Goal: Transaction & Acquisition: Purchase product/service

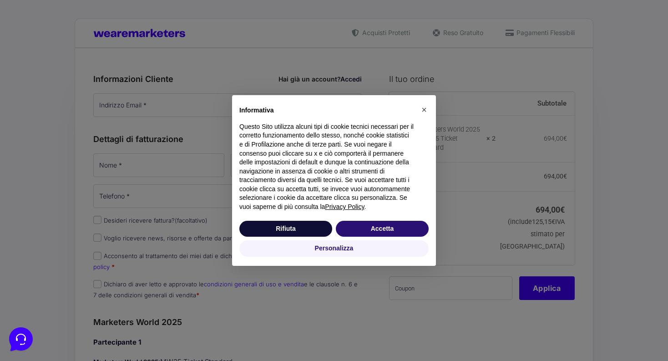
click at [277, 113] on div "Informativa Questo Sito utilizza alcuni tipi di cookie tecnici necessari per il…" at bounding box center [334, 157] width 204 height 124
click at [373, 230] on button "Accetta" at bounding box center [382, 229] width 93 height 16
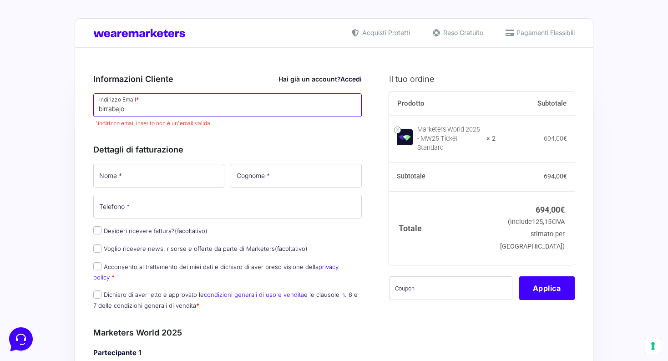
type input "birrabajon"
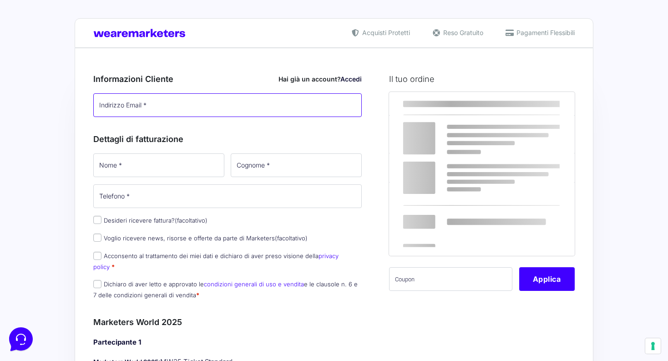
click at [176, 111] on input "Indirizzo Email *" at bounding box center [227, 105] width 269 height 24
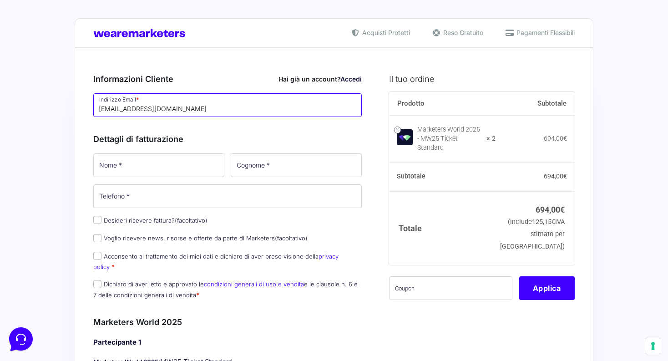
type input "[EMAIL_ADDRESS][DOMAIN_NAME]"
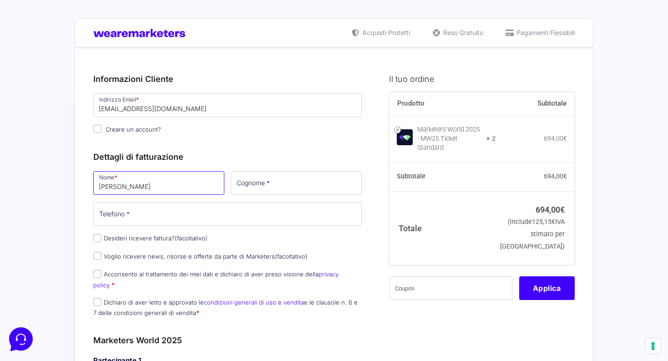
type input "simone"
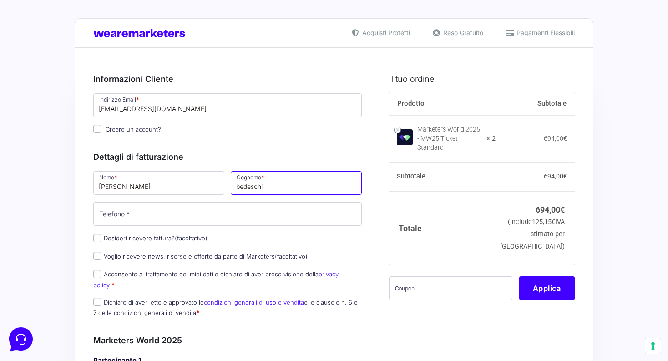
type input "bedeschi"
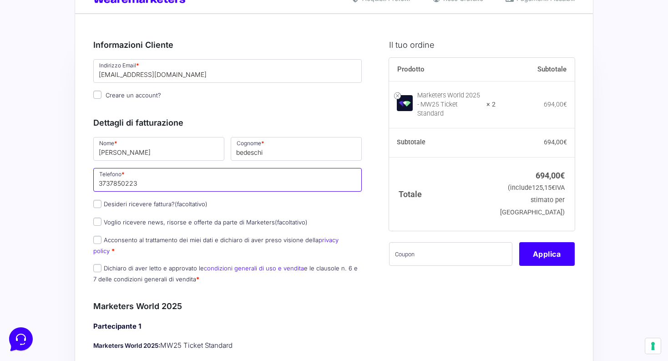
scroll to position [153, 0]
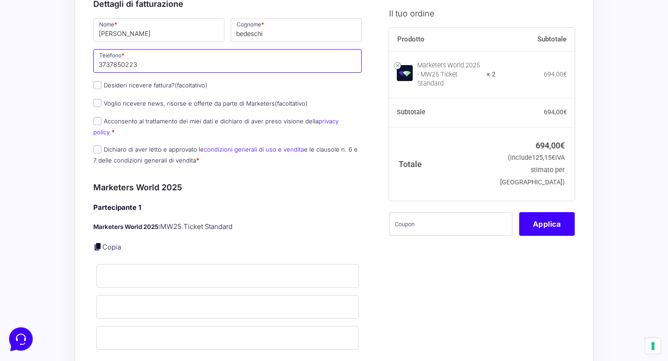
type input "3737850223"
click at [92, 79] on p "Desideri ricevere fattura? (facoltativo)" at bounding box center [227, 85] width 275 height 13
click at [92, 82] on p "Desideri ricevere fattura? (facoltativo)" at bounding box center [227, 85] width 275 height 13
click at [99, 84] on input "Desideri ricevere fattura? (facoltativo)" at bounding box center [97, 85] width 8 height 8
checkbox input "true"
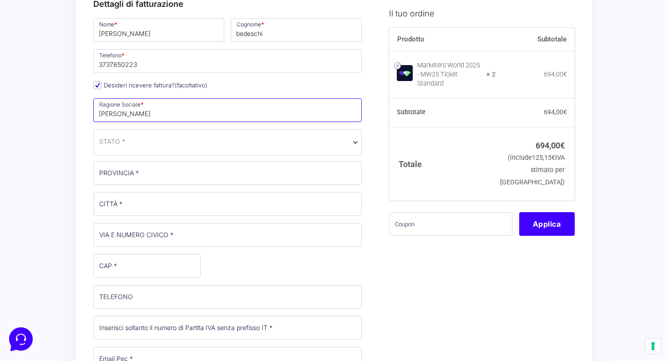
type input "[PERSON_NAME]"
click at [138, 137] on span "STATO *" at bounding box center [227, 142] width 257 height 10
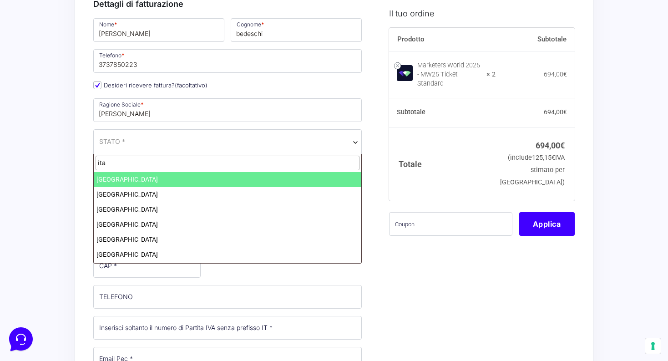
type input "ita"
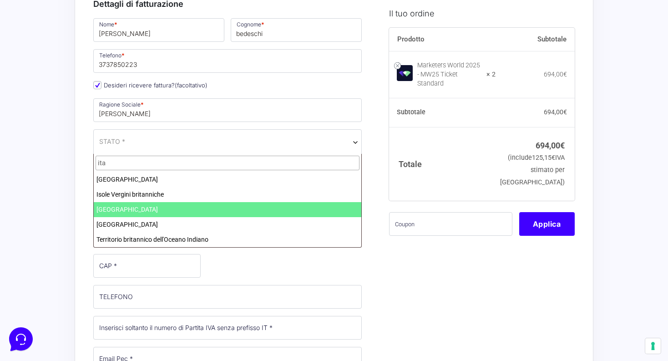
select select "IT"
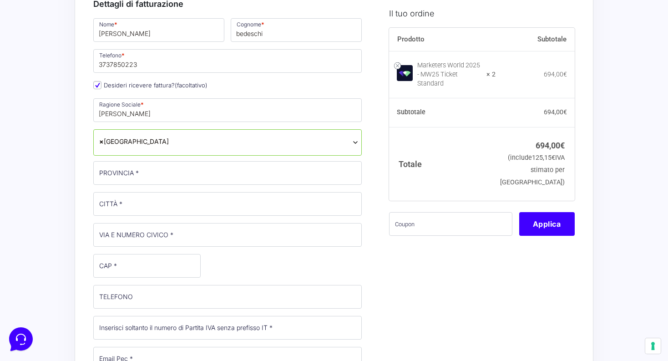
click at [138, 188] on div "Nome * simone Cognome * bedeschi Telefono * 3737850223 Desideri ricevere fattur…" at bounding box center [227, 249] width 275 height 465
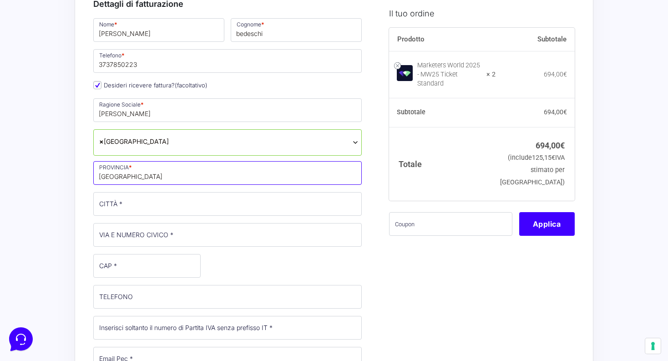
type input "[GEOGRAPHIC_DATA]"
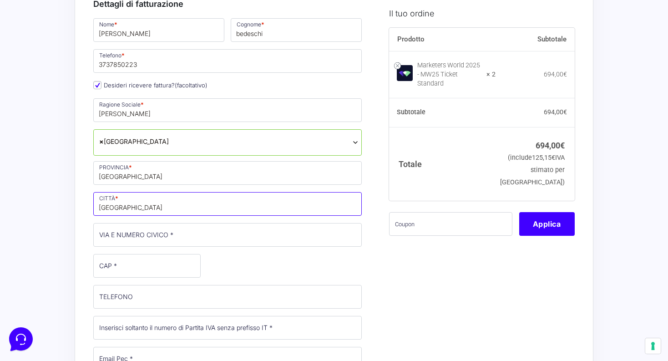
type input "[GEOGRAPHIC_DATA]"
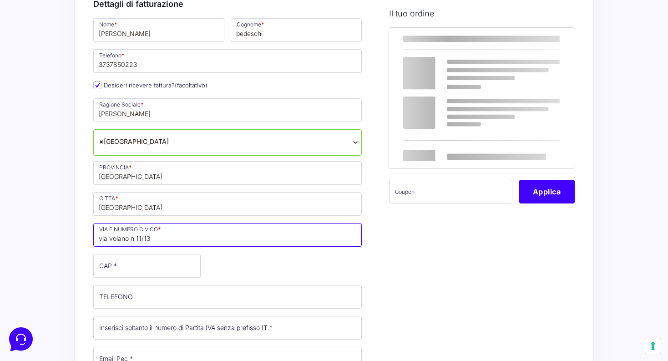
type input "via volano n 11/13"
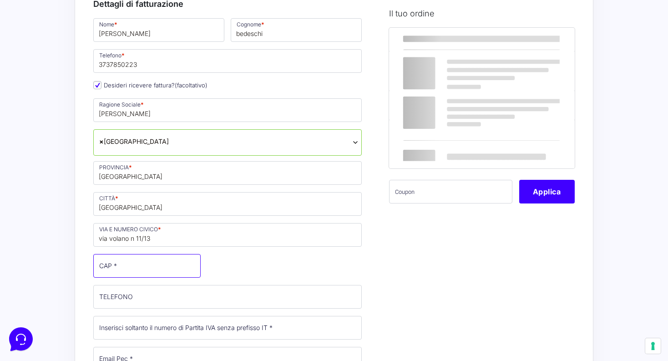
click at [153, 262] on input "CAP *" at bounding box center [146, 266] width 107 height 24
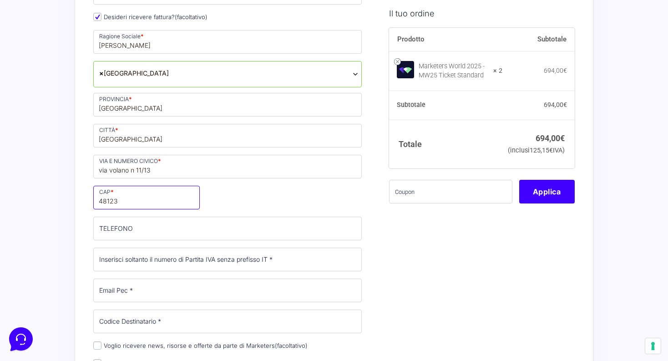
scroll to position [233, 0]
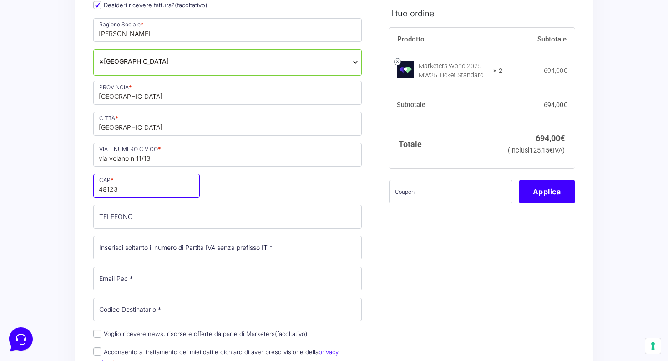
type input "48123"
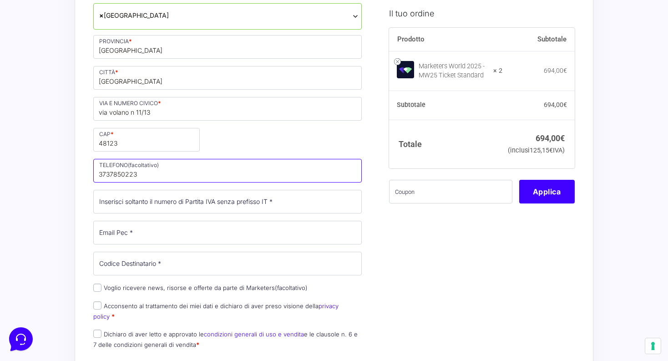
scroll to position [286, 0]
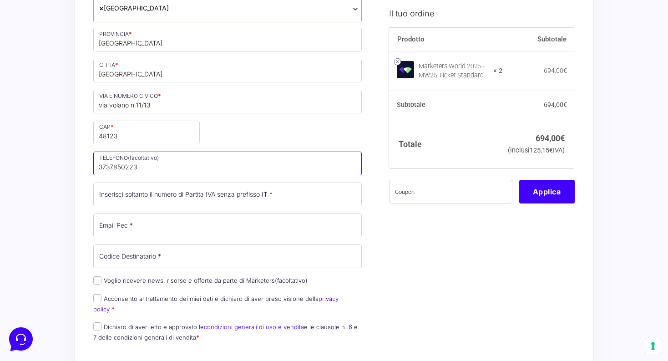
type input "3737850223"
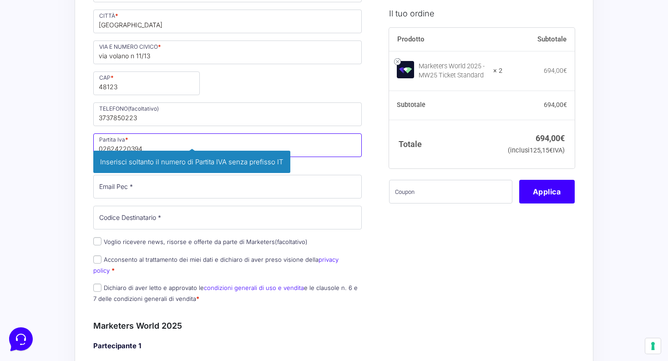
scroll to position [338, 0]
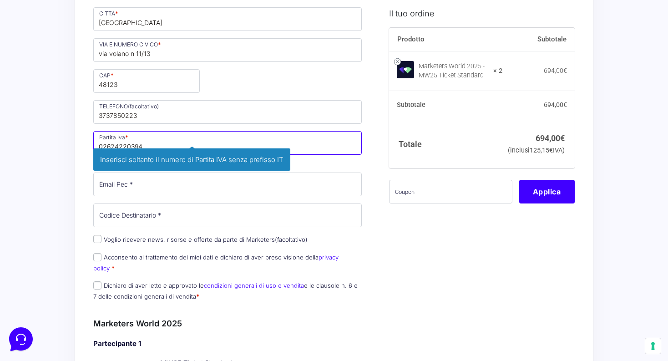
type input "02624220394"
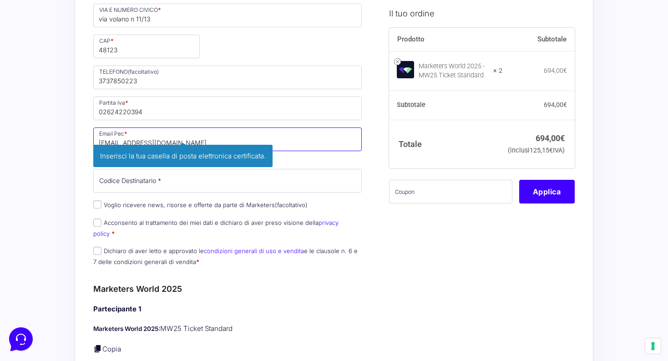
scroll to position [373, 0]
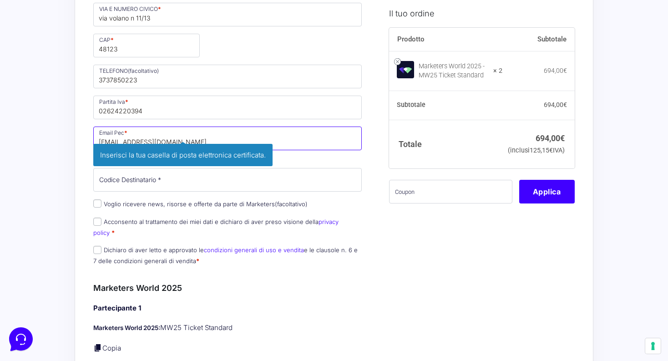
type input "[EMAIL_ADDRESS][DOMAIN_NAME]"
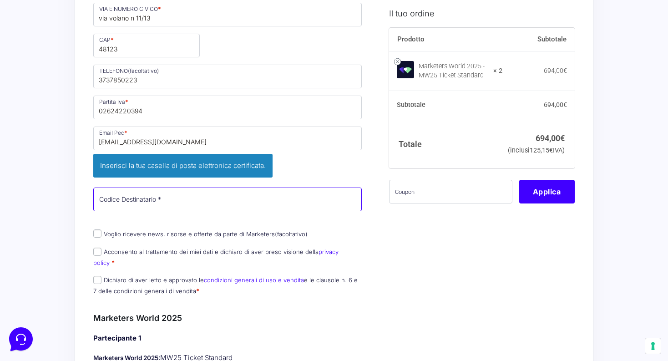
click at [195, 188] on input "Codice Destinatario *" at bounding box center [227, 200] width 269 height 24
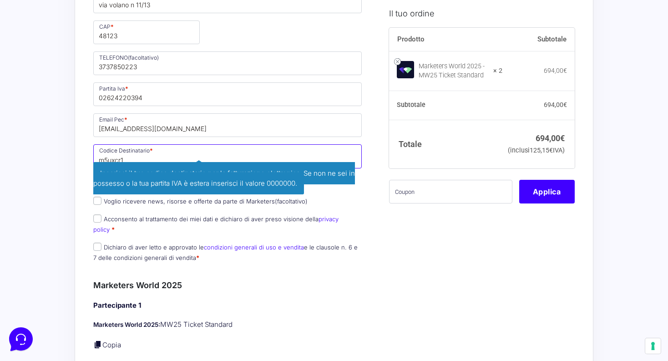
scroll to position [389, 0]
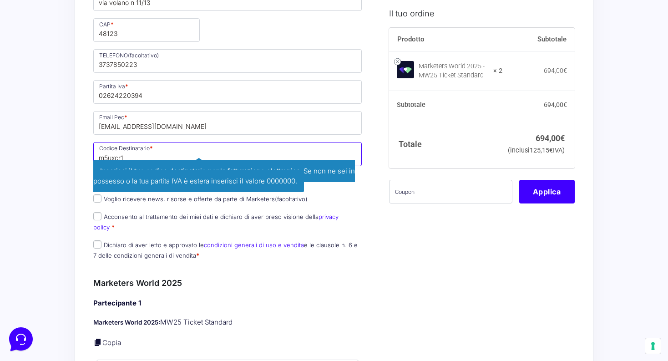
type input "m5uxcr1"
click at [247, 241] on link "condizioni generali di uso e vendita" at bounding box center [254, 244] width 100 height 7
click at [354, 202] on p "Voglio ricevere news, risorse e offerte da parte di Marketers (facoltativo)" at bounding box center [227, 199] width 275 height 13
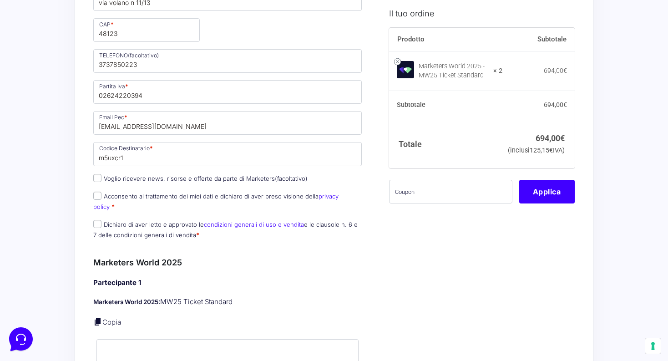
click at [97, 180] on input "Voglio ricevere news, risorse e offerte da parte di Marketers (facoltativo)" at bounding box center [97, 178] width 8 height 8
checkbox input "true"
click at [97, 198] on input "Acconsento al trattamento dei miei dati e dichiaro di aver preso visione della …" at bounding box center [97, 196] width 8 height 8
checkbox input "true"
click at [97, 220] on input "Dichiaro di aver letto e approvato le condizioni generali di uso e vendita e le…" at bounding box center [97, 224] width 8 height 8
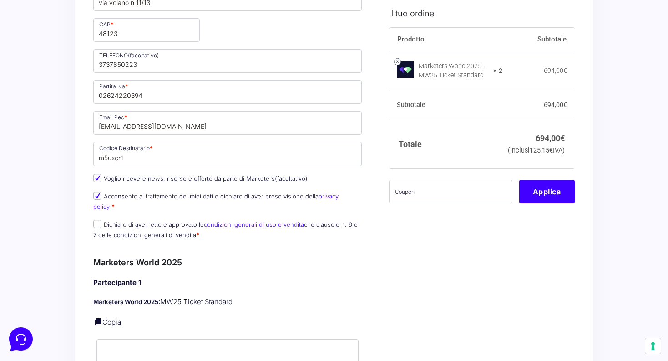
checkbox input "true"
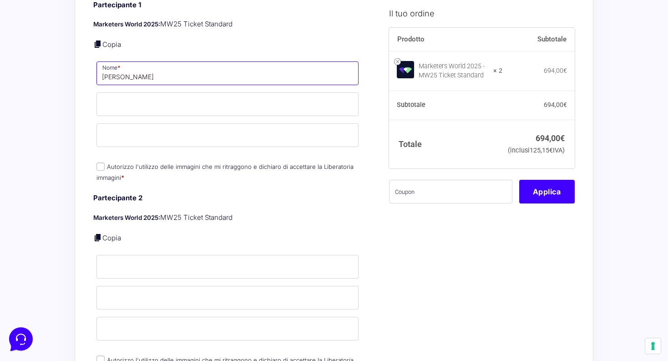
scroll to position [671, 0]
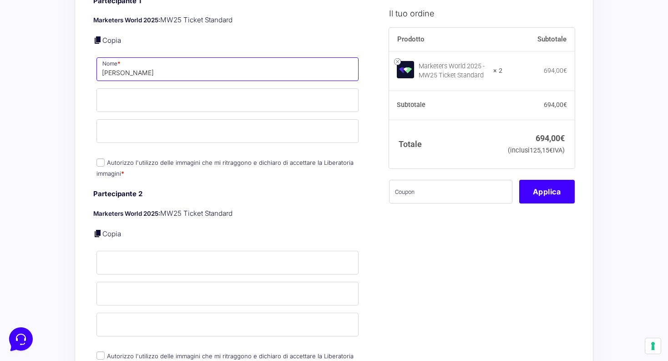
type input "[PERSON_NAME]"
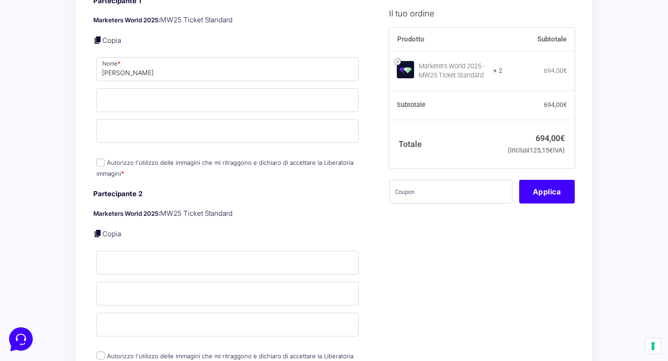
click at [103, 158] on input "Autorizzo l'utilizzo delle immagini che mi ritraggono e dichiaro di accettare l…" at bounding box center [101, 162] width 8 height 8
checkbox input "true"
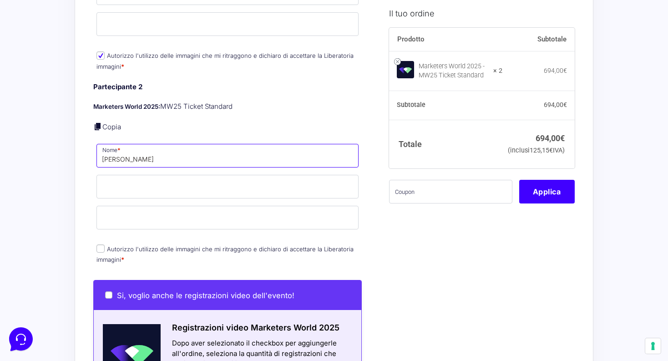
scroll to position [779, 0]
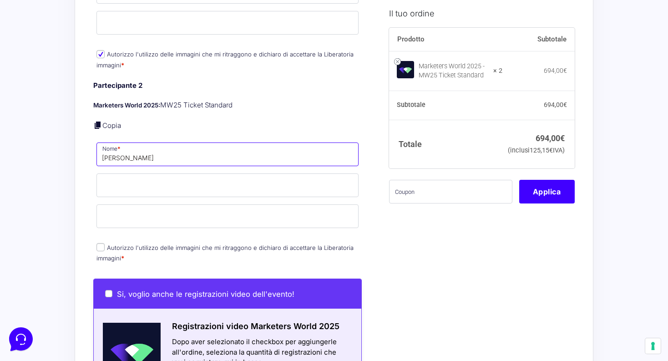
type input "marco cesaretti"
click at [102, 245] on label "Autorizzo l'utilizzo delle immagini che mi ritraggono e dichiaro di accettare l…" at bounding box center [225, 253] width 257 height 18
click at [102, 245] on input "Autorizzo l'utilizzo delle immagini che mi ritraggono e dichiaro di accettare l…" at bounding box center [101, 247] width 8 height 8
checkbox input "true"
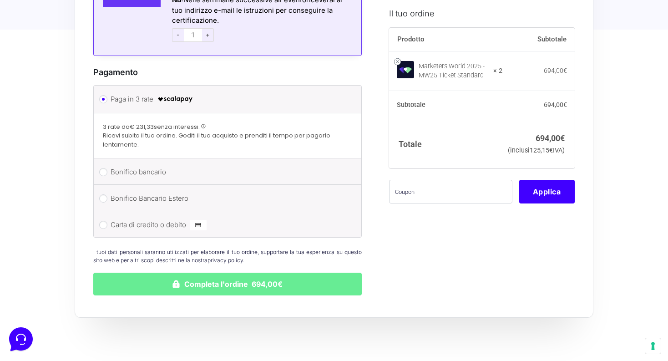
scroll to position [1316, 0]
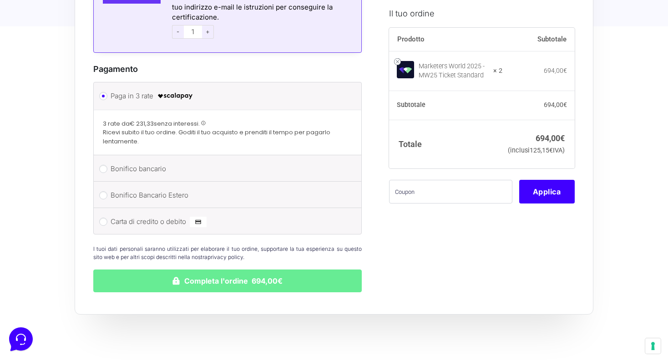
click at [105, 218] on input "Carta di credito o debito" at bounding box center [103, 222] width 8 height 8
radio input "true"
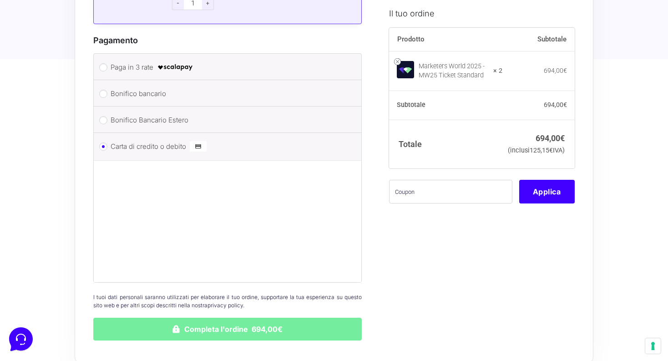
scroll to position [1345, 0]
click at [281, 317] on button "Completa l'ordine 694,00€" at bounding box center [227, 328] width 269 height 23
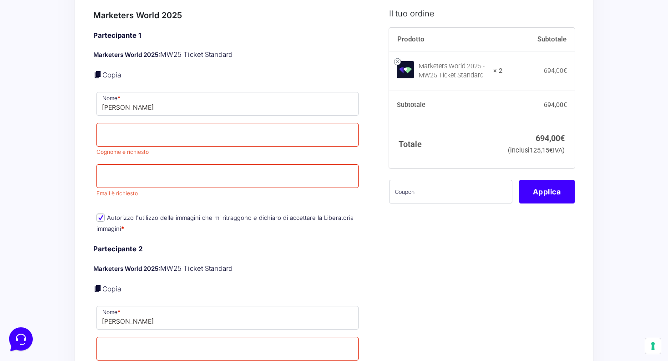
scroll to position [737, 0]
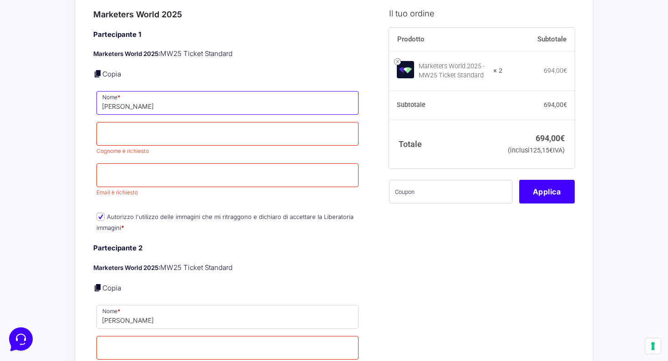
click at [254, 95] on input "[PERSON_NAME]" at bounding box center [228, 103] width 262 height 24
type input "simone"
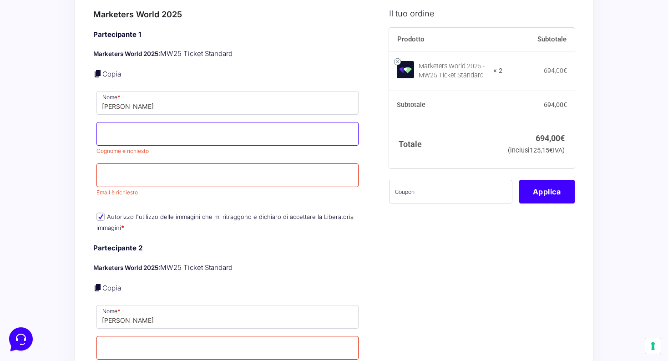
click at [245, 122] on input "Cognome *" at bounding box center [228, 134] width 262 height 24
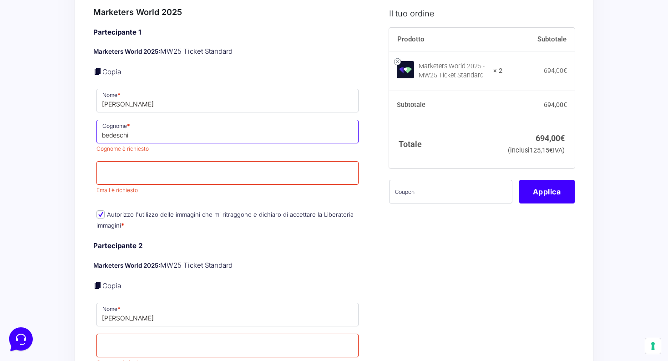
scroll to position [744, 0]
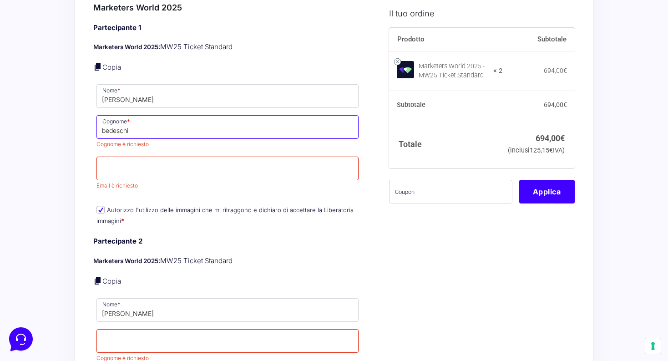
type input "bedeschi"
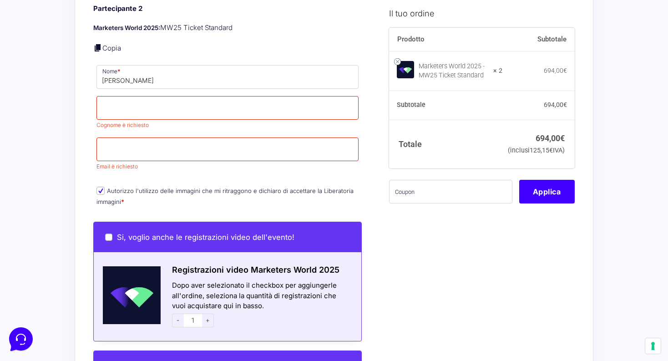
scroll to position [967, 0]
type input "[EMAIL_ADDRESS][DOMAIN_NAME]"
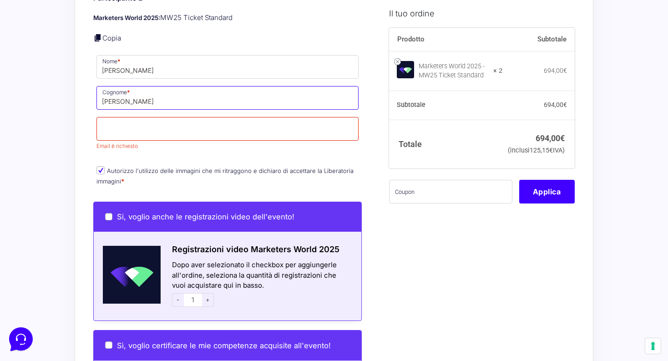
type input "cesaretti"
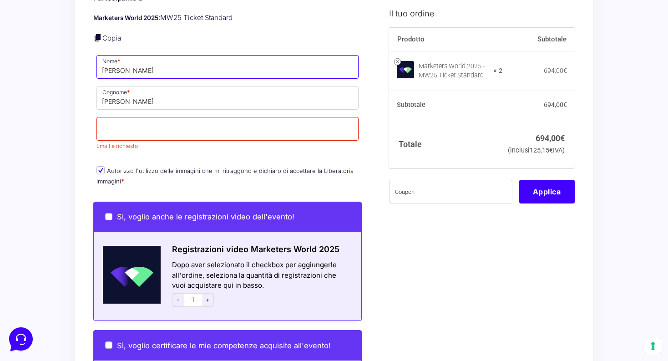
click at [320, 58] on input "marco cesaretti" at bounding box center [228, 67] width 262 height 24
type input "marco"
click at [375, 69] on div "Informazioni Cliente Hai già un account? Accedi Indirizzo Email * birrabajon@li…" at bounding box center [237, 13] width 289 height 1633
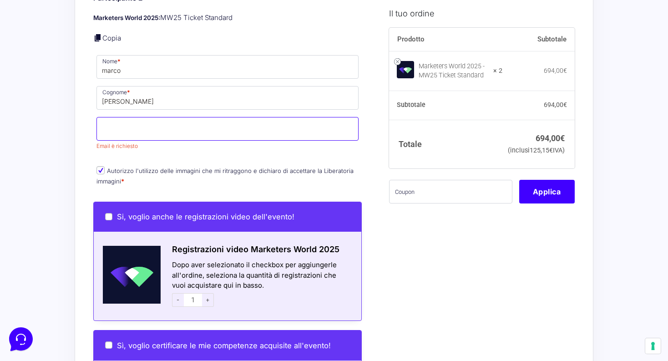
paste input "cesaretti.marketing@gmail.com"
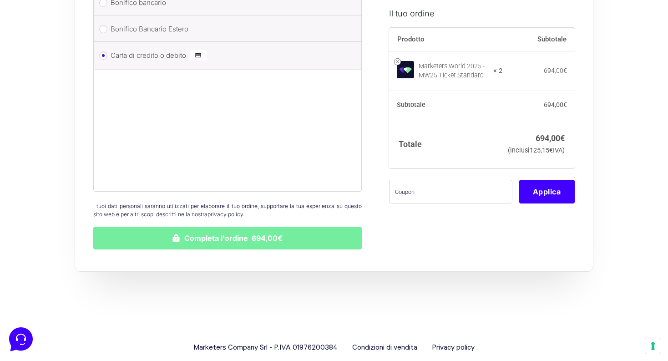
type input "cesaretti.marketing@gmail.com"
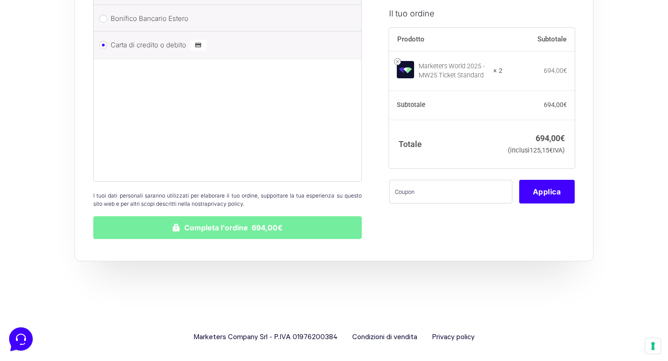
scroll to position [1537, 0]
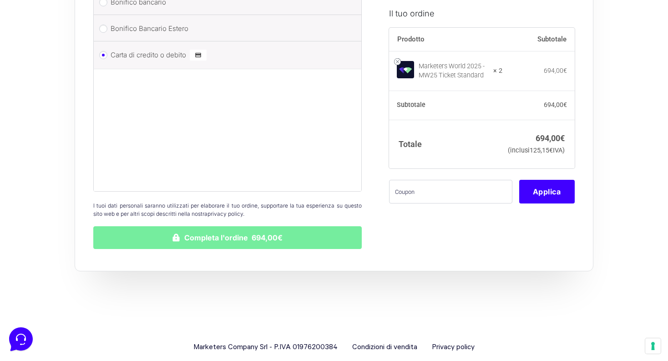
click at [315, 227] on button "Completa l'ordine 694,00€" at bounding box center [227, 237] width 269 height 23
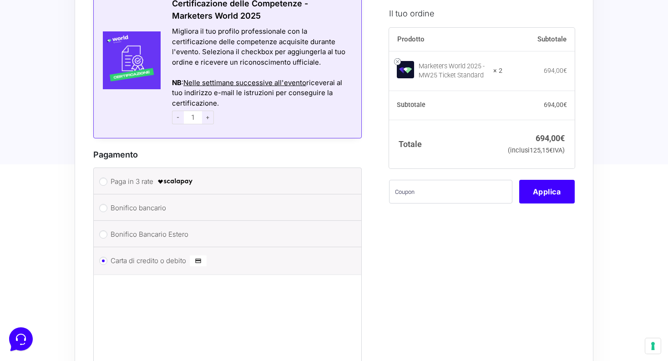
scroll to position [1296, 0]
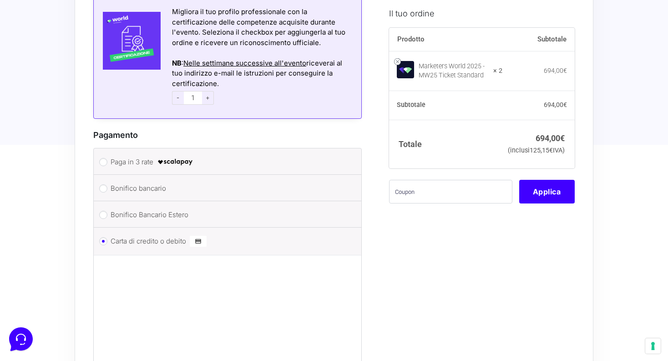
click at [106, 184] on input "Bonifico bancario" at bounding box center [103, 188] width 8 height 8
radio input "true"
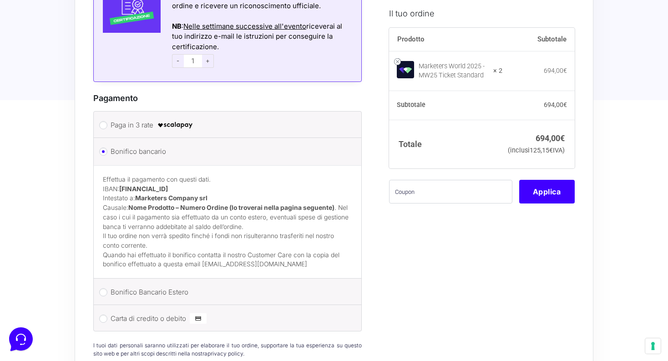
scroll to position [1334, 0]
click at [564, 203] on button "Applica" at bounding box center [547, 192] width 56 height 24
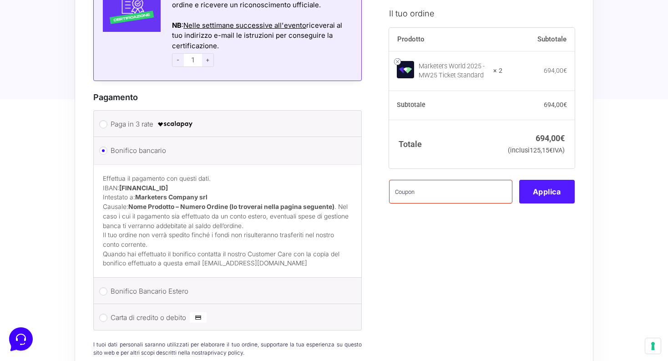
click at [559, 199] on button "Applica" at bounding box center [547, 192] width 56 height 24
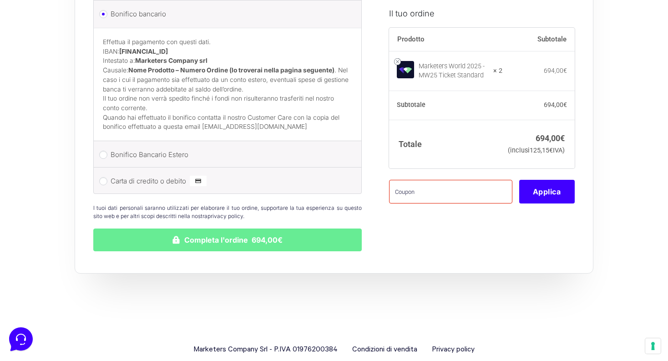
scroll to position [1470, 0]
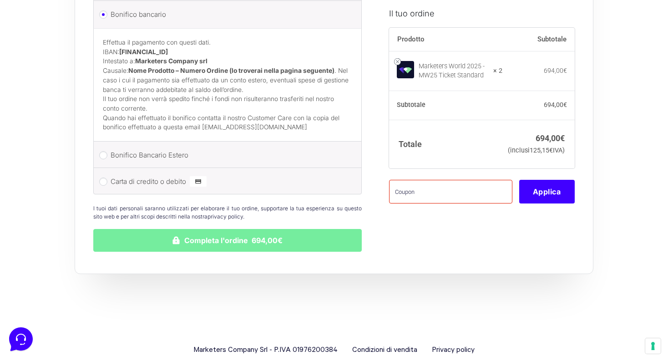
click at [309, 229] on button "Completa l'ordine 694,00€" at bounding box center [227, 240] width 269 height 23
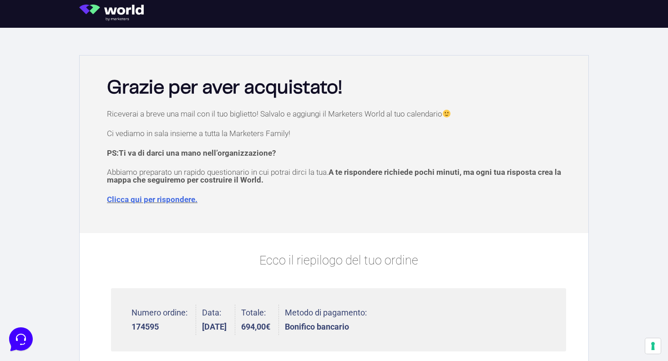
click at [122, 12] on img at bounding box center [114, 13] width 71 height 16
click at [25, 348] on icon at bounding box center [20, 338] width 24 height 24
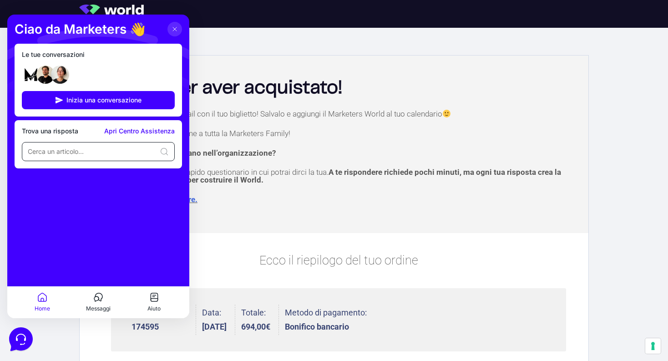
click at [109, 151] on input at bounding box center [92, 151] width 128 height 9
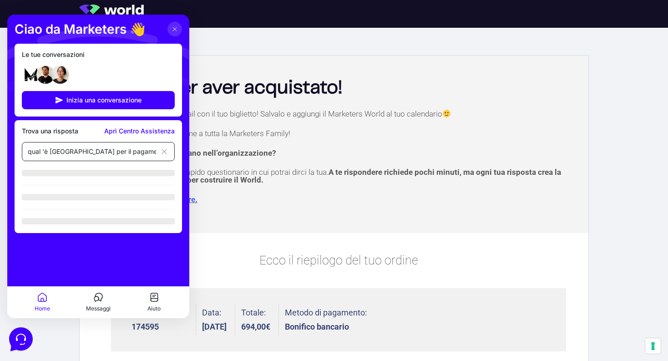
type input "qual 'è [GEOGRAPHIC_DATA] per il pagamento ?"
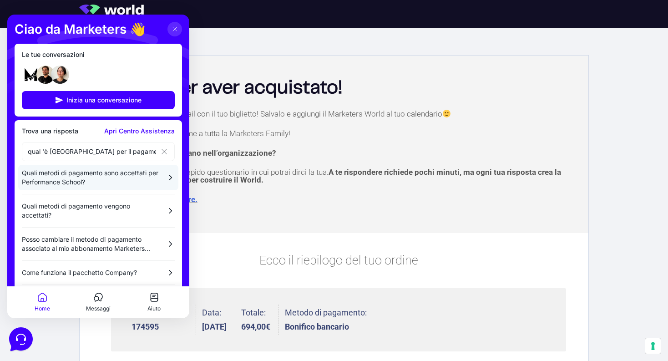
click at [96, 188] on div "Quali metodi di pagamento sono accettati per Performance School?" at bounding box center [98, 177] width 160 height 25
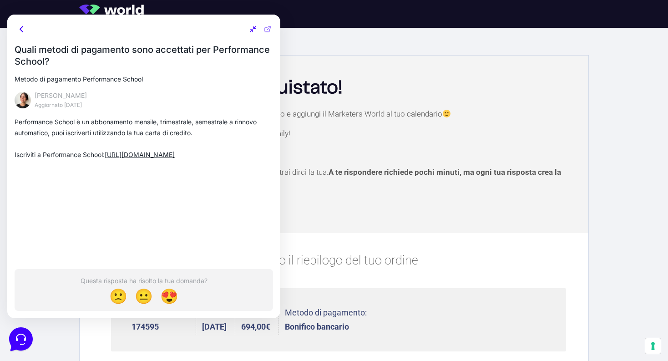
click at [25, 26] on icon at bounding box center [21, 29] width 11 height 11
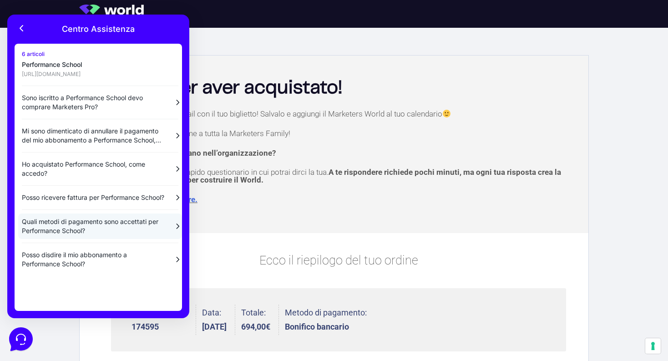
click at [111, 233] on p "Quali metodi di pagamento sono accettati per Performance School?" at bounding box center [94, 226] width 144 height 18
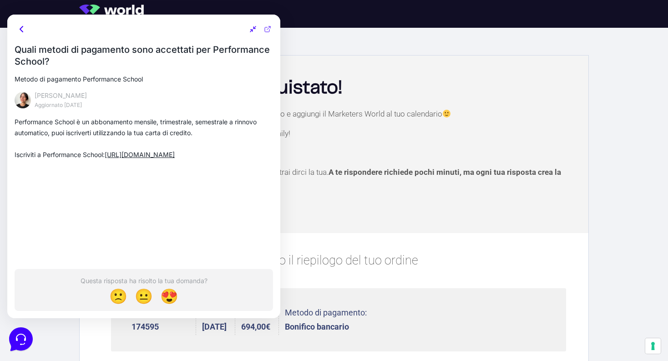
click at [175, 156] on u "https://performanceschool.it/" at bounding box center [140, 155] width 70 height 8
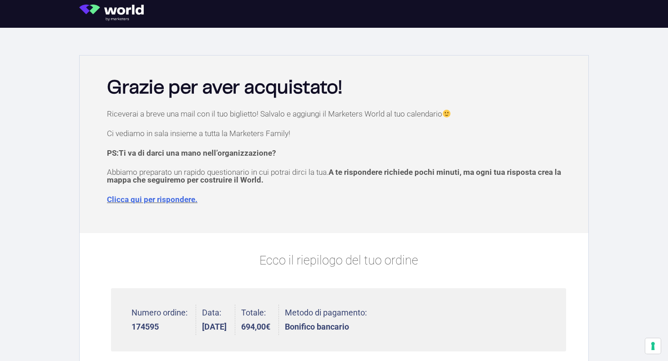
click at [650, 0] on section at bounding box center [334, 14] width 668 height 28
click at [127, 7] on img at bounding box center [114, 13] width 71 height 16
click at [110, 10] on img at bounding box center [114, 13] width 71 height 16
click at [90, 10] on img at bounding box center [114, 13] width 71 height 16
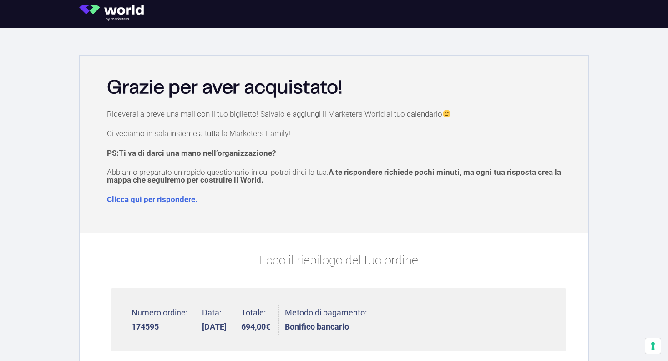
click at [99, 5] on img at bounding box center [114, 13] width 71 height 16
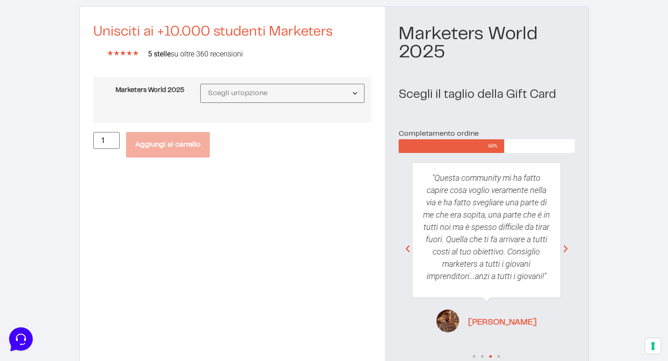
scroll to position [58, 0]
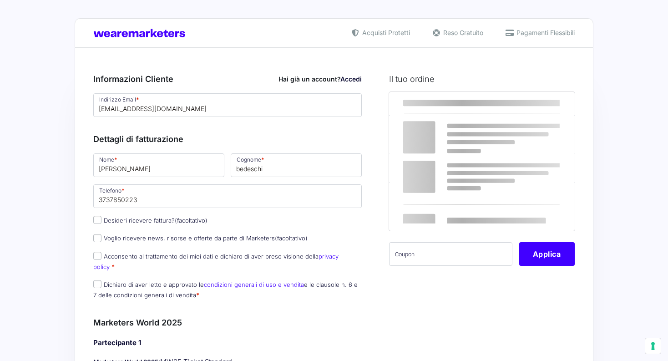
select select
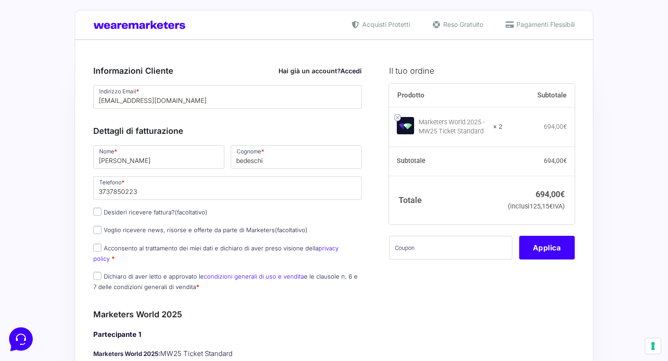
scroll to position [8, 0]
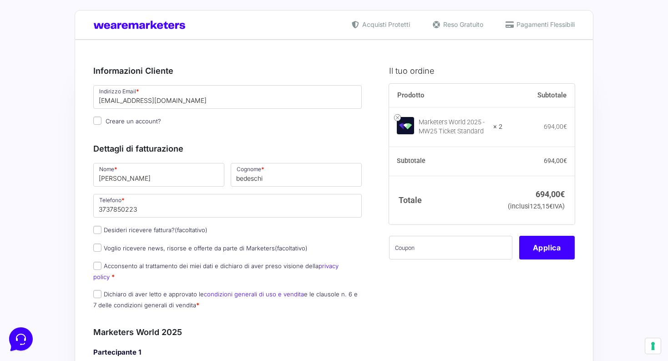
click at [95, 233] on input "Desideri ricevere fattura? (facoltativo)" at bounding box center [97, 230] width 8 height 8
checkbox input "true"
type input "[PERSON_NAME]"
select select "IT"
type input "[GEOGRAPHIC_DATA]"
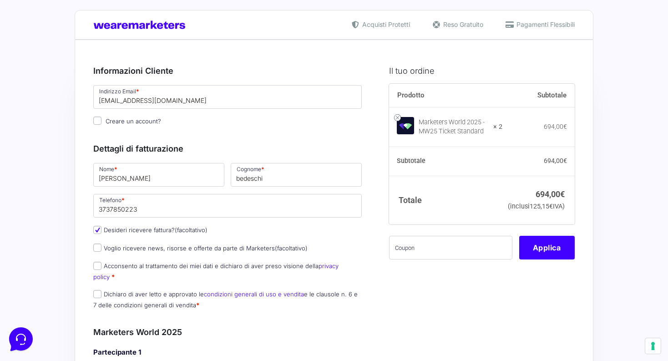
type input "[GEOGRAPHIC_DATA]"
type input "via volano n 11/13"
type input "48123"
type input "3737850223"
type input "02624220394"
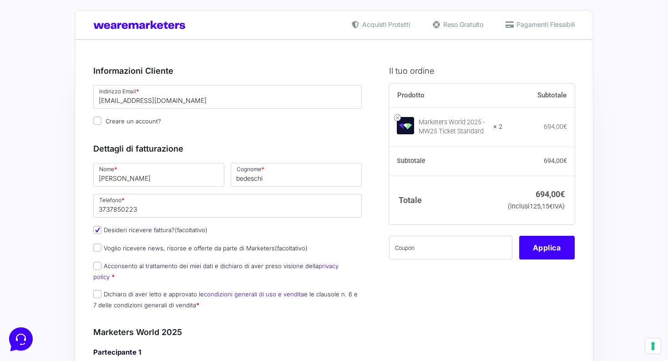
type input "[EMAIL_ADDRESS][DOMAIN_NAME]"
type input "m5uxcr1"
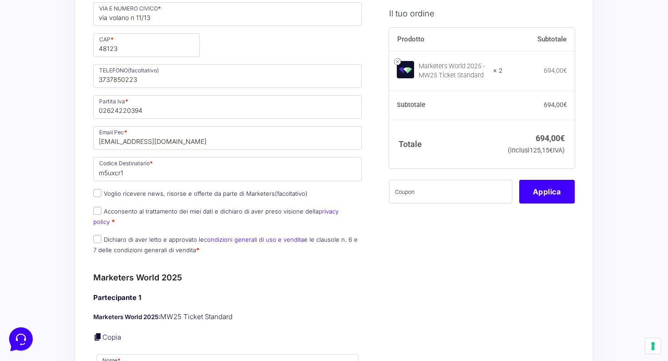
scroll to position [377, 0]
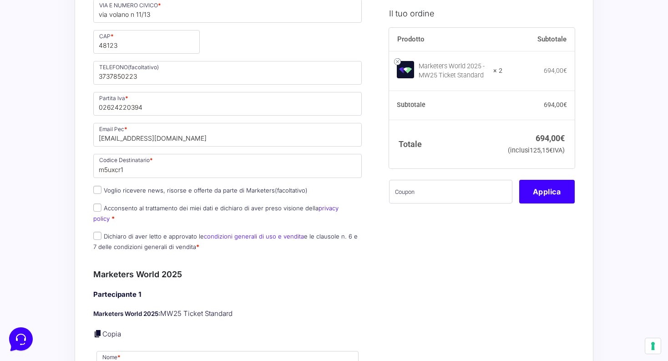
click at [97, 188] on input "Voglio ricevere news, risorse e offerte da parte di Marketers (facoltativo)" at bounding box center [97, 190] width 8 height 8
checkbox input "true"
click at [97, 207] on input "Acconsento al trattamento dei miei dati e dichiaro di aver preso visione della …" at bounding box center [97, 207] width 8 height 8
checkbox input "true"
click at [96, 232] on input "Dichiaro di aver letto e approvato le condizioni generali di uso e vendita e le…" at bounding box center [97, 236] width 8 height 8
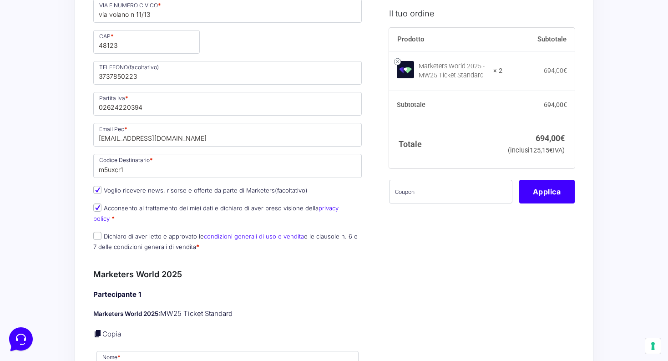
checkbox input "true"
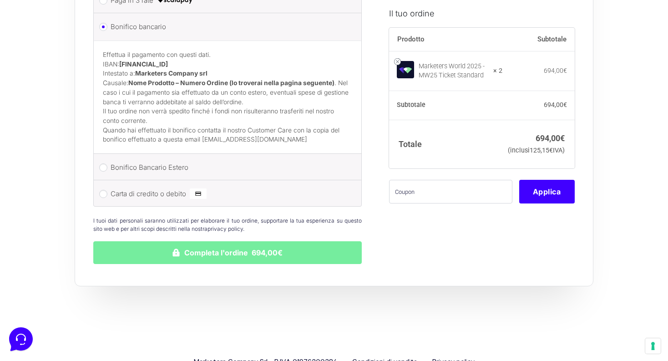
scroll to position [1414, 0]
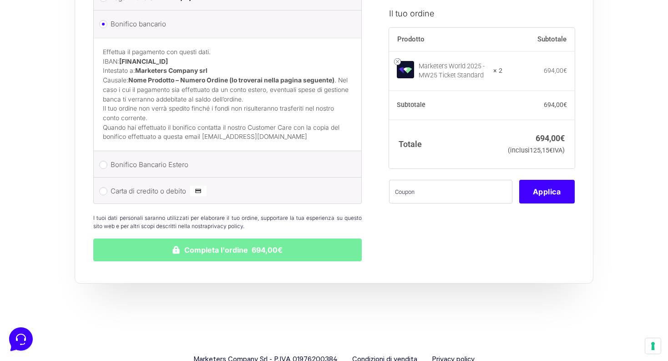
click at [316, 239] on button "Completa l'ordine 694,00€" at bounding box center [227, 250] width 269 height 23
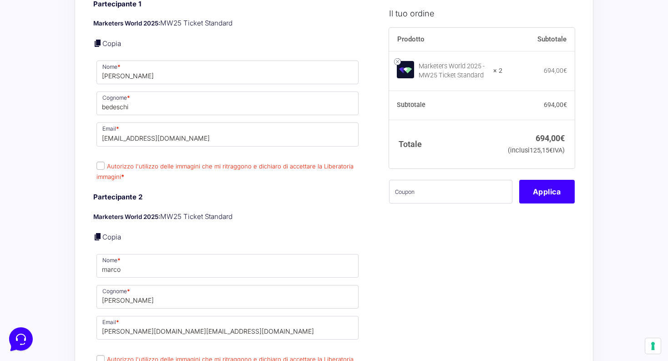
scroll to position [734, 0]
click at [100, 159] on p "Autorizzo l'utilizzo delle immagini che mi ritraggono e dichiaro di accettare l…" at bounding box center [227, 171] width 269 height 24
click at [101, 161] on input "Autorizzo l'utilizzo delle immagini che mi ritraggono e dichiaro di accettare l…" at bounding box center [101, 165] width 8 height 8
checkbox input "true"
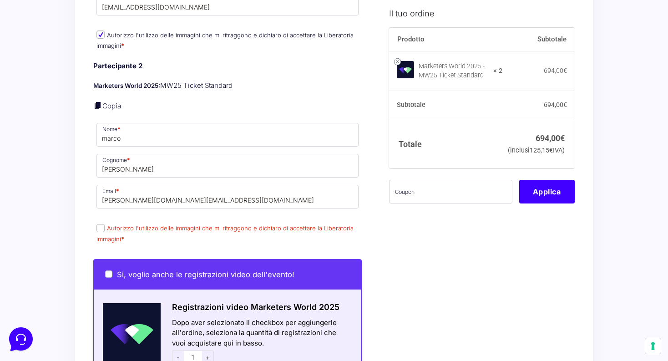
scroll to position [882, 0]
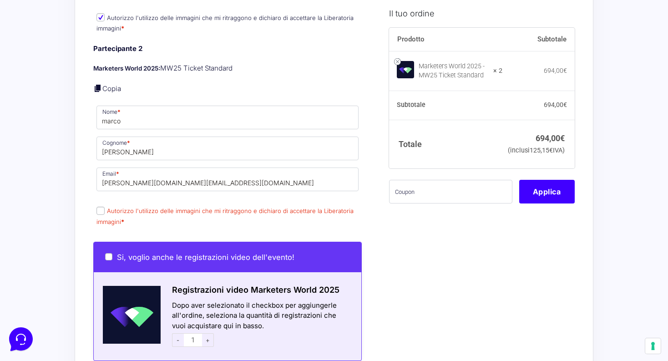
click at [100, 207] on input "Autorizzo l'utilizzo delle immagini che mi ritraggono e dichiaro di accettare l…" at bounding box center [101, 211] width 8 height 8
checkbox input "true"
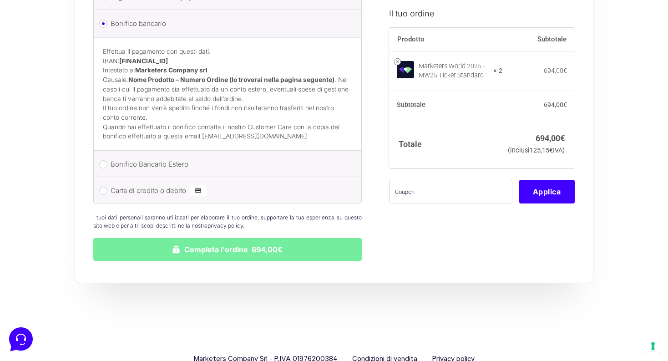
scroll to position [1481, 0]
click at [350, 239] on button "Completa l'ordine 694,00€" at bounding box center [227, 250] width 269 height 23
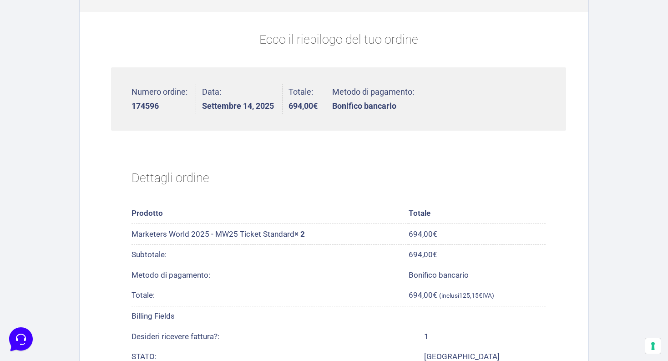
scroll to position [221, 0]
